Goal: Navigation & Orientation: Find specific page/section

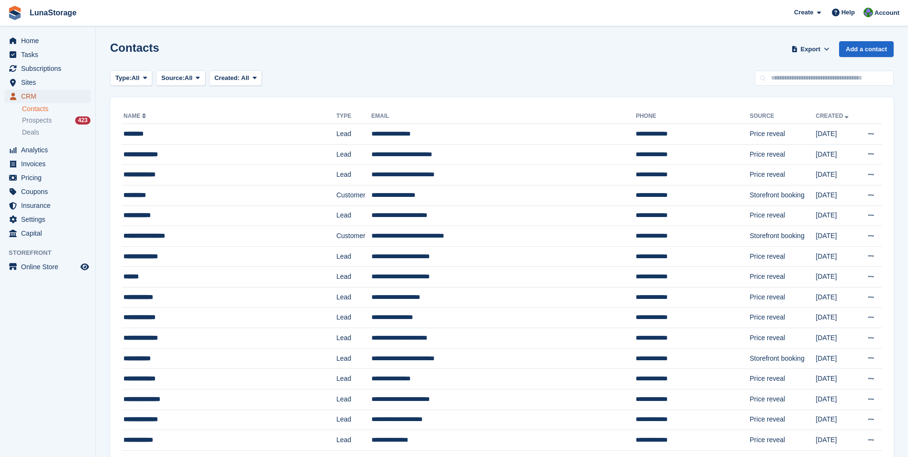
click at [28, 95] on span "CRM" at bounding box center [49, 96] width 57 height 13
click at [41, 119] on span "Prospects" at bounding box center [37, 120] width 30 height 9
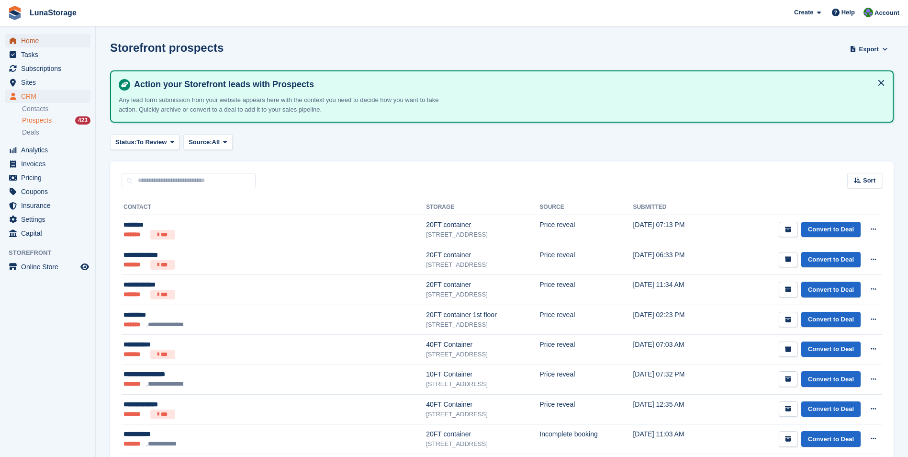
click at [36, 44] on span "Home" at bounding box center [49, 40] width 57 height 13
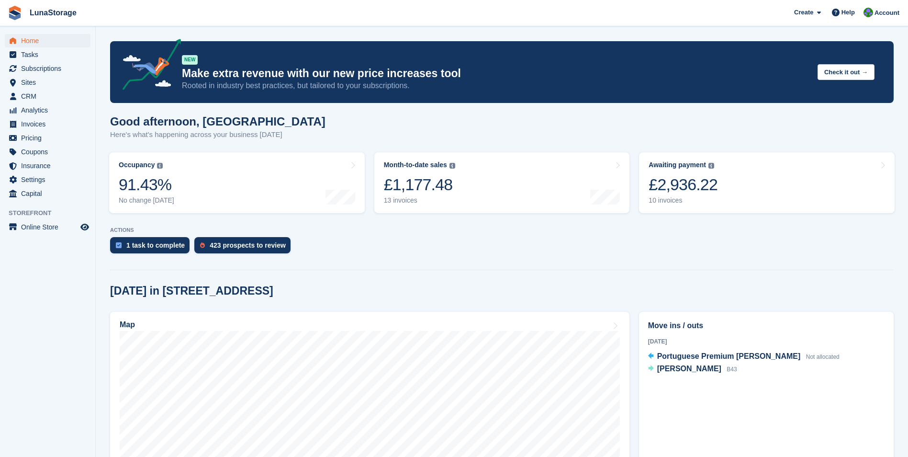
drag, startPoint x: 108, startPoint y: 122, endPoint x: 707, endPoint y: 368, distance: 647.8
click at [707, 368] on section "NEW Make extra revenue with our new price increases tool Rooted in industry bes…" at bounding box center [502, 380] width 812 height 761
drag, startPoint x: 707, startPoint y: 368, endPoint x: 713, endPoint y: 373, distance: 8.2
click at [713, 373] on div "Today Portuguese Premium Francisco Rego Not allocated Joe Bulak B43" at bounding box center [766, 355] width 236 height 39
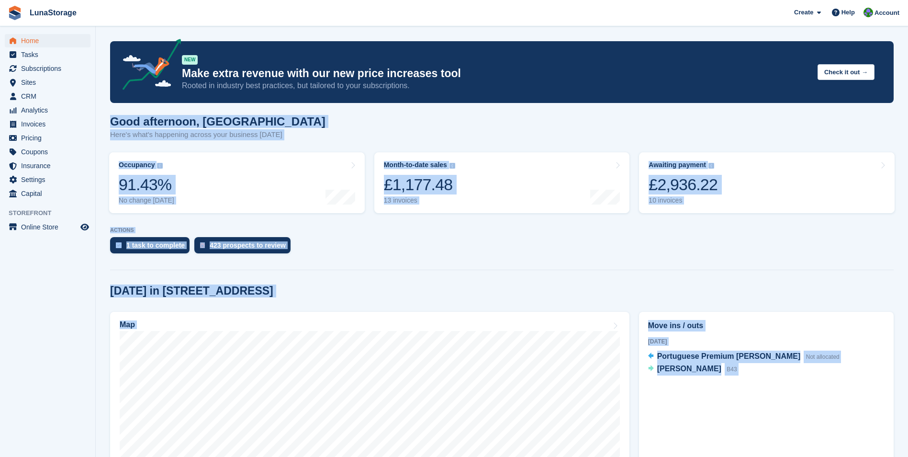
drag, startPoint x: 713, startPoint y: 373, endPoint x: 110, endPoint y: 119, distance: 654.9
click at [110, 119] on section "NEW Make extra revenue with our new price increases tool Rooted in industry bes…" at bounding box center [502, 380] width 812 height 761
drag, startPoint x: 110, startPoint y: 119, endPoint x: 100, endPoint y: 117, distance: 9.9
click at [100, 117] on section "NEW Make extra revenue with our new price increases tool Rooted in industry bes…" at bounding box center [502, 380] width 812 height 761
drag, startPoint x: 100, startPoint y: 117, endPoint x: 715, endPoint y: 380, distance: 668.9
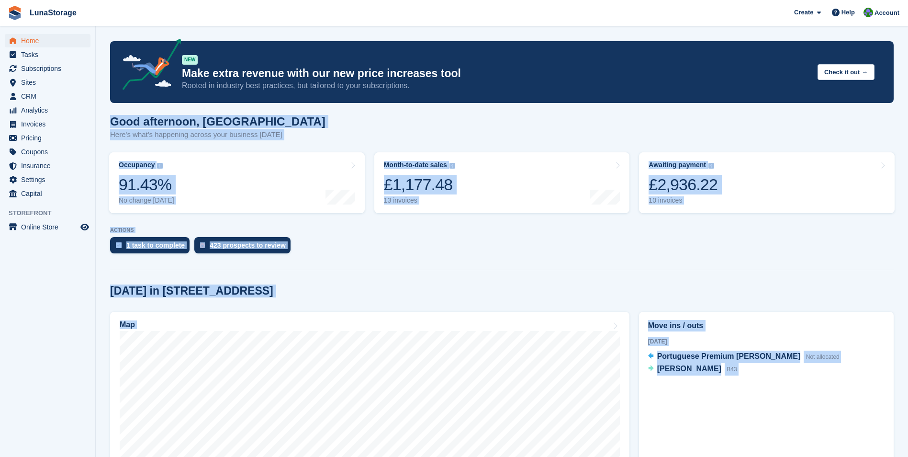
click at [715, 380] on section "NEW Make extra revenue with our new price increases tool Rooted in industry bes…" at bounding box center [502, 380] width 812 height 761
click at [716, 379] on div "Today Portuguese Premium Francisco Rego Not allocated Joe Bulak B43" at bounding box center [766, 359] width 236 height 46
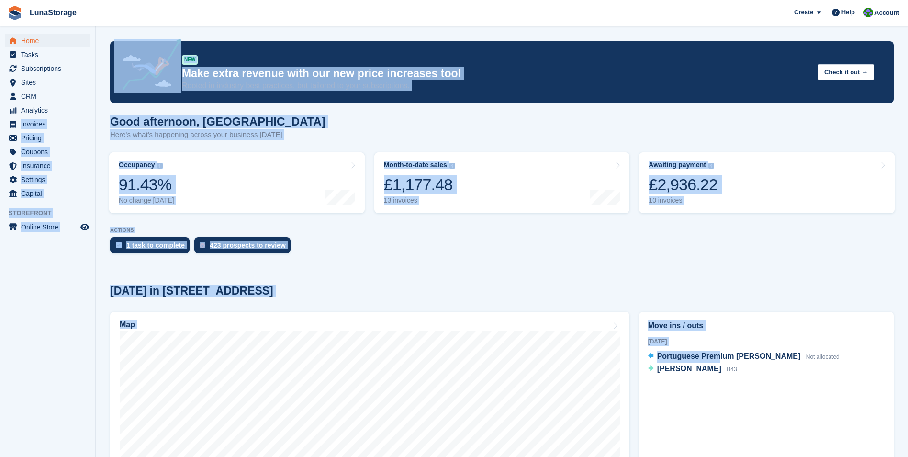
drag, startPoint x: 715, startPoint y: 370, endPoint x: 94, endPoint y: 105, distance: 674.7
click at [94, 105] on div "Home Tasks Subscriptions Subscriptions Subscriptions Price increases NEW Price …" at bounding box center [454, 380] width 908 height 761
drag, startPoint x: 94, startPoint y: 105, endPoint x: 99, endPoint y: 115, distance: 11.1
click at [99, 115] on section "NEW Make extra revenue with our new price increases tool Rooted in industry bes…" at bounding box center [502, 380] width 812 height 761
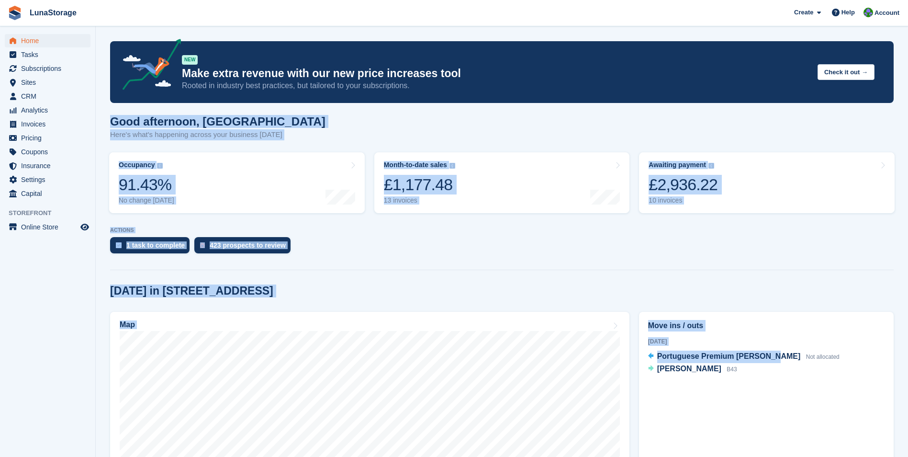
drag, startPoint x: 99, startPoint y: 115, endPoint x: 733, endPoint y: 376, distance: 685.4
click at [733, 376] on section "NEW Make extra revenue with our new price increases tool Rooted in industry bes…" at bounding box center [502, 380] width 812 height 761
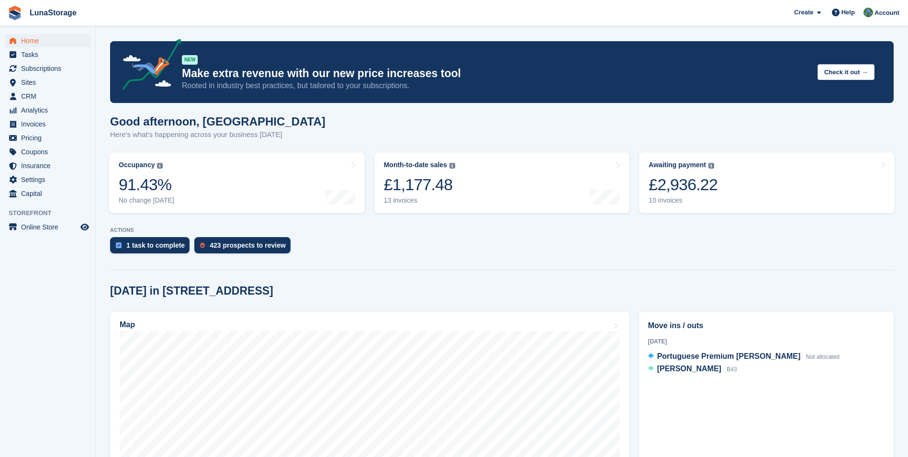
drag, startPoint x: 733, startPoint y: 376, endPoint x: 720, endPoint y: 379, distance: 13.2
click at [720, 379] on div "Today Portuguese Premium Francisco Rego Not allocated Joe Bulak B43" at bounding box center [766, 359] width 236 height 46
drag, startPoint x: 716, startPoint y: 376, endPoint x: 77, endPoint y: 105, distance: 694.5
click at [77, 105] on div "Home Tasks Subscriptions Subscriptions Subscriptions Price increases NEW Price …" at bounding box center [454, 380] width 908 height 761
drag, startPoint x: 77, startPoint y: 105, endPoint x: 101, endPoint y: 134, distance: 37.4
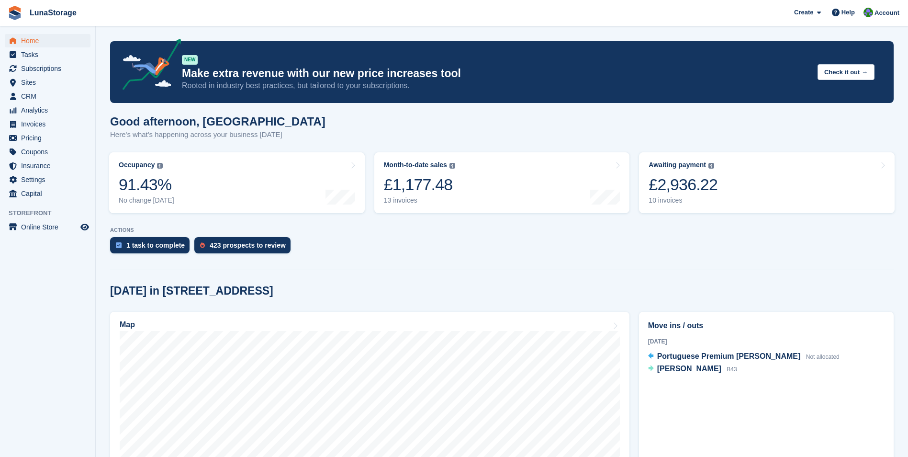
click at [101, 134] on section "NEW Make extra revenue with our new price increases tool Rooted in industry bes…" at bounding box center [502, 380] width 812 height 761
